Goal: Browse casually: Explore the website without a specific task or goal

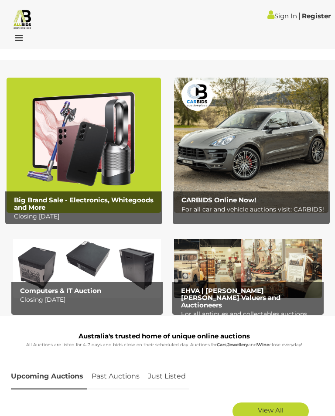
click at [119, 198] on b "Big Brand Sale - Electronics, Whitegoods and More" at bounding box center [83, 204] width 139 height 16
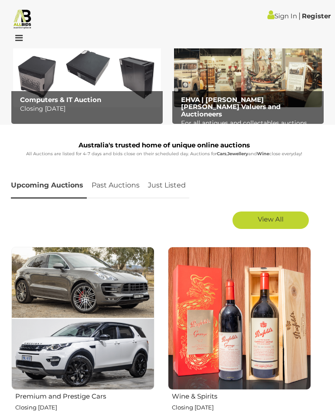
scroll to position [191, 0]
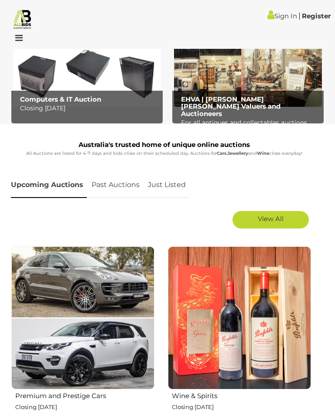
click at [286, 222] on link "View All" at bounding box center [270, 219] width 76 height 17
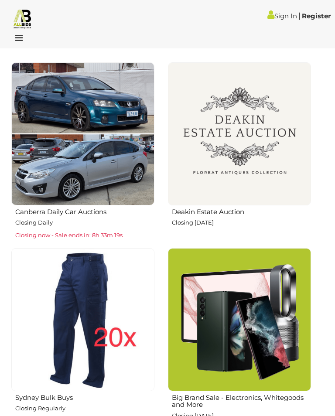
scroll to position [932, 0]
click at [106, 178] on img at bounding box center [82, 133] width 143 height 143
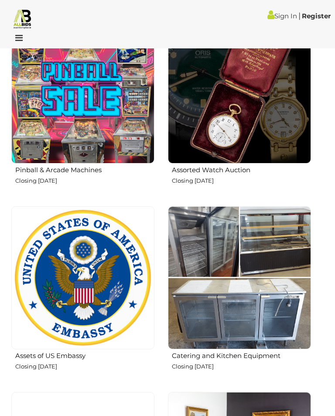
scroll to position [1538, 0]
click at [277, 321] on img at bounding box center [239, 277] width 143 height 143
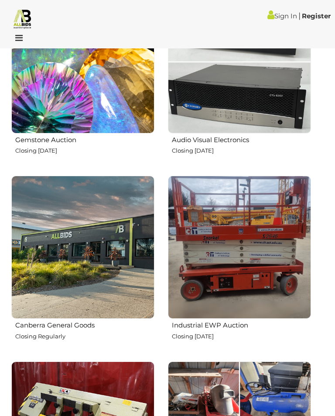
scroll to position [2125, 0]
click at [259, 295] on img at bounding box center [239, 247] width 143 height 143
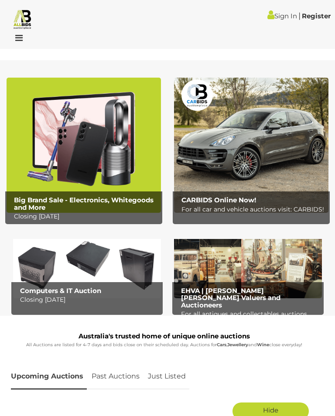
scroll to position [2139, 0]
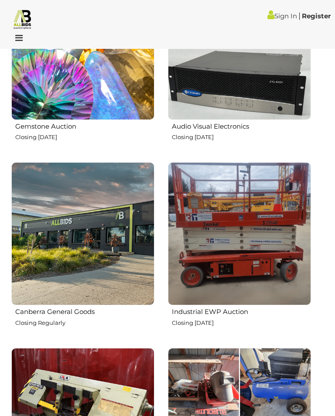
click at [113, 279] on img at bounding box center [82, 233] width 143 height 143
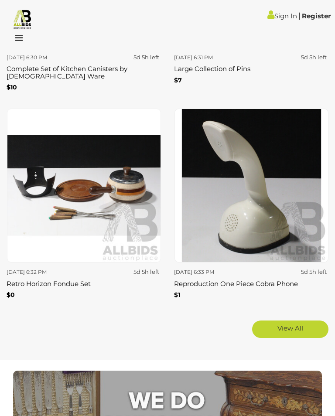
scroll to position [4365, 0]
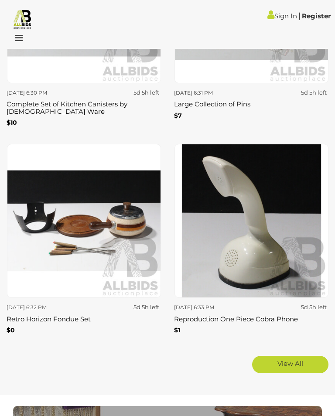
click at [290, 356] on link "View All" at bounding box center [290, 364] width 76 height 17
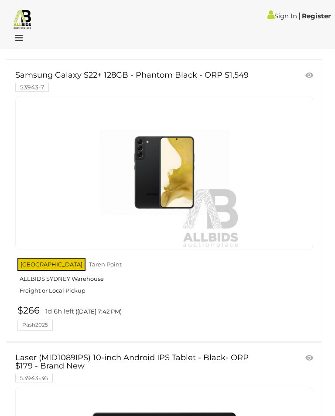
scroll to position [6426, 0]
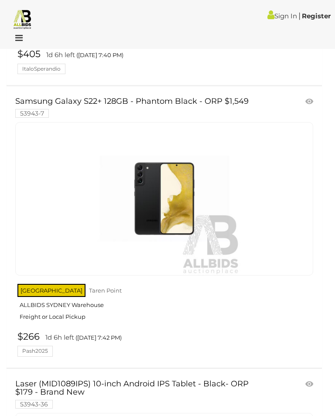
click at [172, 198] on img at bounding box center [164, 198] width 153 height 153
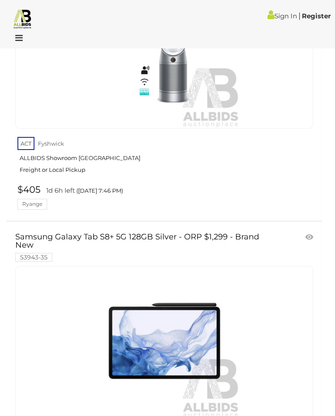
scroll to position [7176, 0]
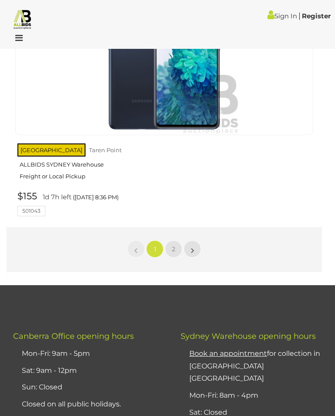
click at [173, 245] on span "2" at bounding box center [173, 249] width 3 height 8
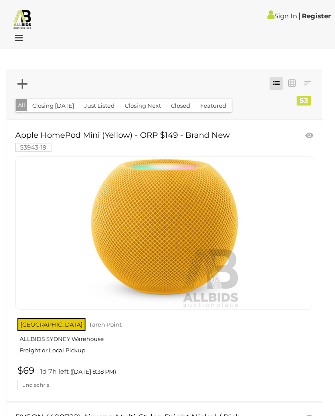
scroll to position [45, 0]
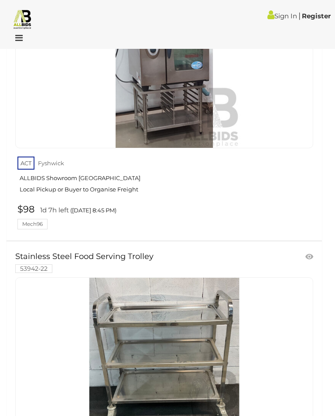
scroll to position [6992, 0]
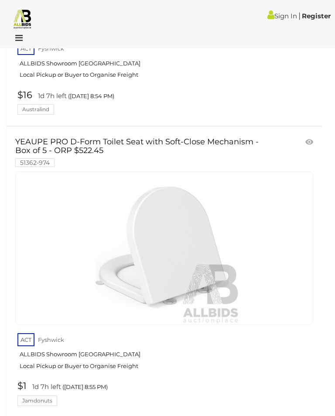
scroll to position [13819, 0]
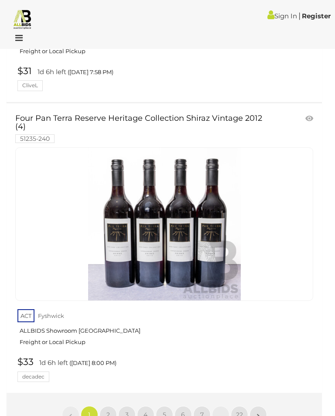
scroll to position [14169, 0]
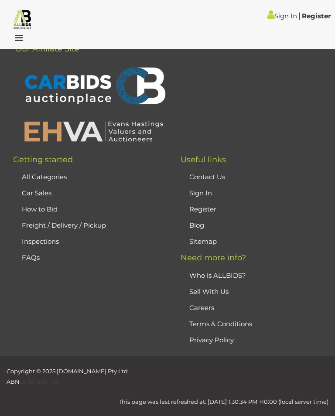
scroll to position [210, 0]
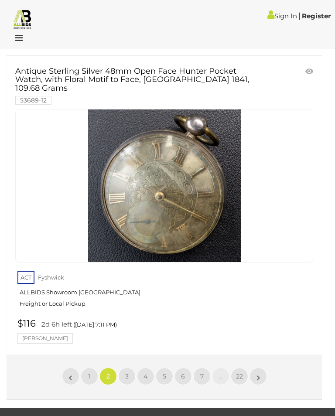
scroll to position [14415, 0]
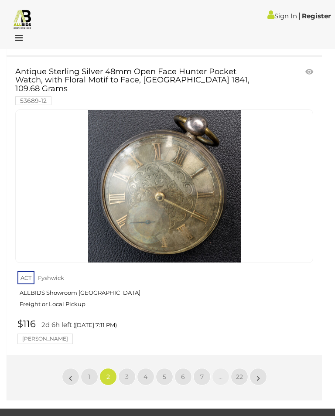
click at [130, 368] on link "3" at bounding box center [126, 376] width 17 height 17
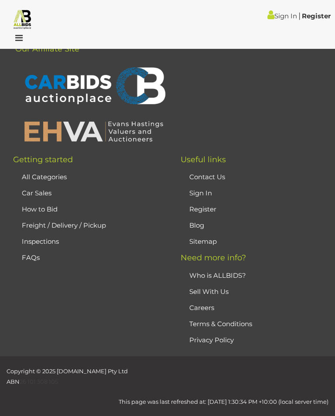
scroll to position [210, 0]
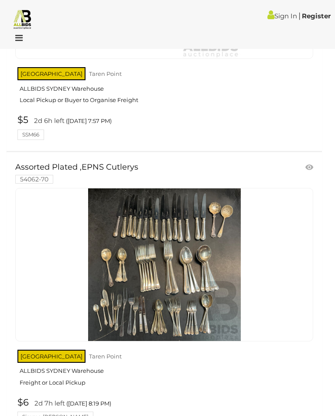
scroll to position [14295, 0]
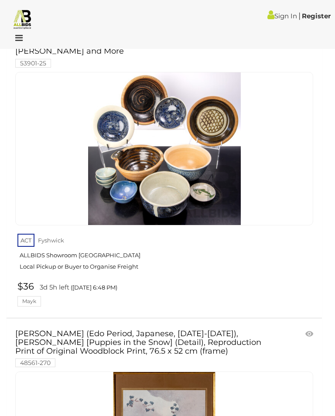
scroll to position [13393, 0]
